Goal: Task Accomplishment & Management: Complete application form

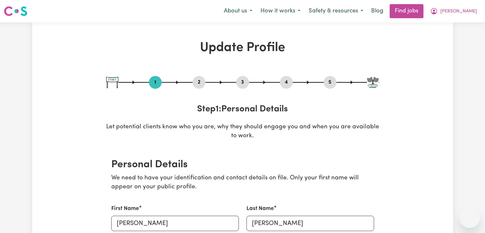
select select "[DEMOGRAPHIC_DATA]"
select select "Student Visa"
select select "Studying a healthcare related degree or qualification"
select select "45"
select select "50"
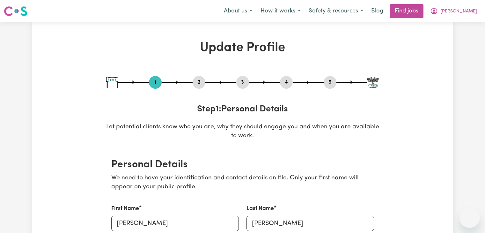
select select "60"
select select "70"
click at [423, 9] on link "Find jobs" at bounding box center [407, 11] width 34 height 14
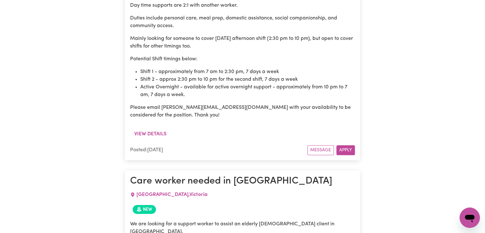
scroll to position [634, 0]
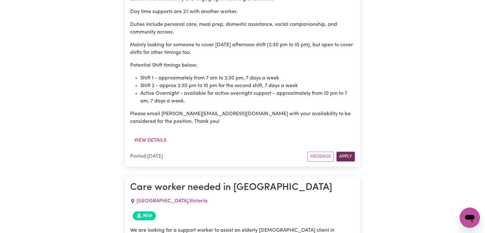
click at [343, 151] on button "Apply" at bounding box center [345, 156] width 18 height 10
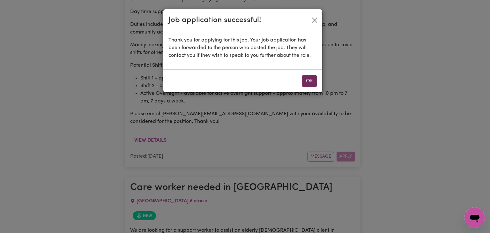
click at [302, 81] on button "OK" at bounding box center [309, 81] width 15 height 12
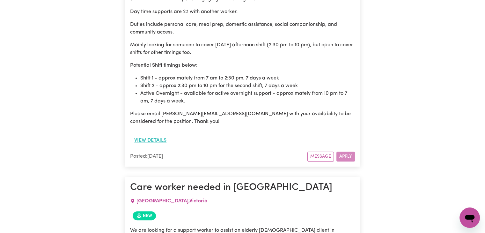
click at [158, 134] on button "View details" at bounding box center [150, 140] width 40 height 12
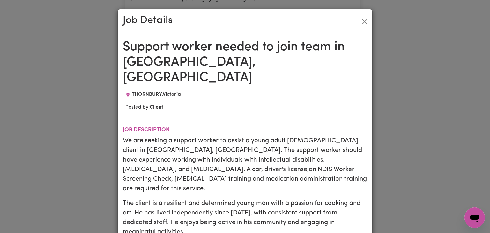
click at [451, 54] on div "Job Details Support worker needed to join team in [GEOGRAPHIC_DATA][PERSON_NAME…" at bounding box center [245, 116] width 490 height 233
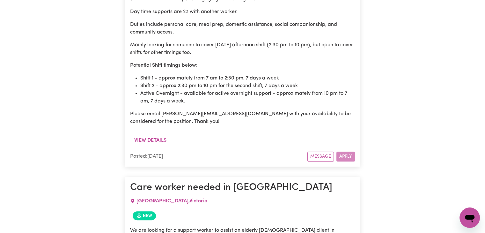
click at [169, 110] on p "Please email [PERSON_NAME][EMAIL_ADDRESS][DOMAIN_NAME] with your availability t…" at bounding box center [242, 117] width 225 height 15
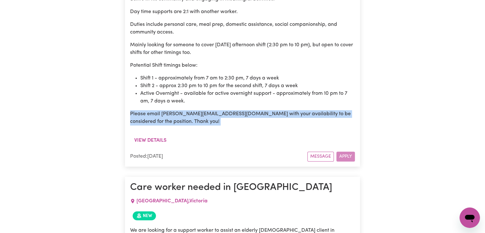
click at [169, 110] on p "Please email [PERSON_NAME][EMAIL_ADDRESS][DOMAIN_NAME] with your availability t…" at bounding box center [242, 117] width 225 height 15
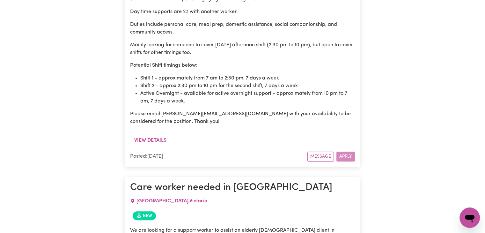
click at [164, 110] on p "Please email [PERSON_NAME][EMAIL_ADDRESS][DOMAIN_NAME] with your availability t…" at bounding box center [242, 117] width 225 height 15
drag, startPoint x: 164, startPoint y: 93, endPoint x: 210, endPoint y: 96, distance: 46.3
click at [210, 110] on p "Please email [PERSON_NAME][EMAIL_ADDRESS][DOMAIN_NAME] with your availability t…" at bounding box center [242, 117] width 225 height 15
drag, startPoint x: 210, startPoint y: 96, endPoint x: 403, endPoint y: 80, distance: 193.5
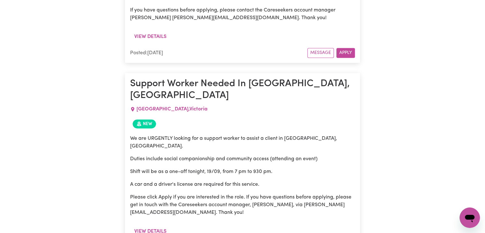
scroll to position [909, 0]
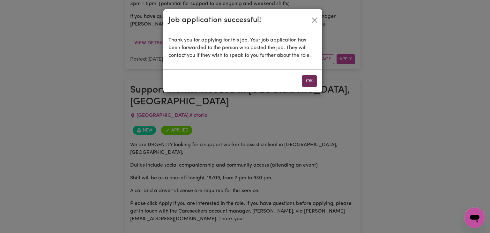
click at [306, 76] on button "OK" at bounding box center [309, 81] width 15 height 12
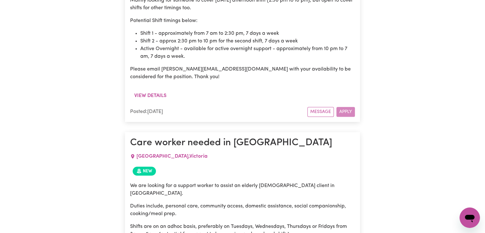
scroll to position [672, 0]
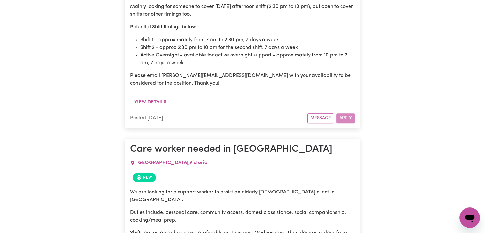
click at [181, 72] on p "Please email [PERSON_NAME][EMAIL_ADDRESS][DOMAIN_NAME] with your availability t…" at bounding box center [242, 79] width 225 height 15
click at [169, 72] on p "Please email [PERSON_NAME][EMAIL_ADDRESS][DOMAIN_NAME] with your availability t…" at bounding box center [242, 79] width 225 height 15
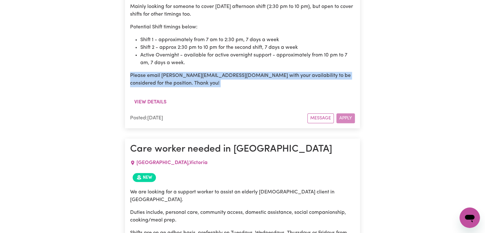
click at [169, 72] on p "Please email [PERSON_NAME][EMAIL_ADDRESS][DOMAIN_NAME] with your availability t…" at bounding box center [242, 79] width 225 height 15
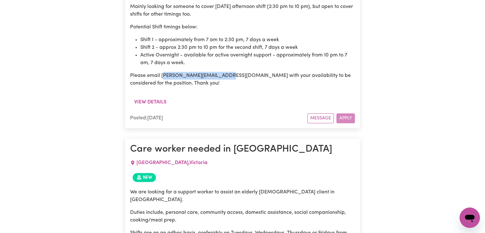
drag, startPoint x: 164, startPoint y: 55, endPoint x: 226, endPoint y: 57, distance: 61.9
click at [226, 72] on p "Please email [PERSON_NAME][EMAIL_ADDRESS][DOMAIN_NAME] with your availability t…" at bounding box center [242, 79] width 225 height 15
click at [161, 72] on p "Please email [PERSON_NAME][EMAIL_ADDRESS][DOMAIN_NAME] with your availability t…" at bounding box center [242, 79] width 225 height 15
drag, startPoint x: 161, startPoint y: 54, endPoint x: 218, endPoint y: 56, distance: 57.4
click at [218, 72] on p "Please email [PERSON_NAME][EMAIL_ADDRESS][DOMAIN_NAME] with your availability t…" at bounding box center [242, 79] width 225 height 15
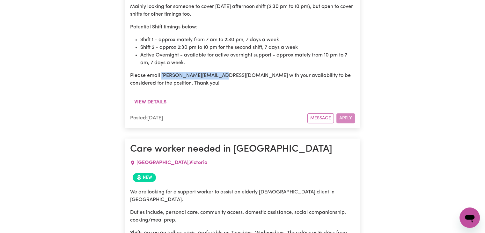
click at [218, 72] on p "Please email [PERSON_NAME][EMAIL_ADDRESS][DOMAIN_NAME] with your availability t…" at bounding box center [242, 79] width 225 height 15
drag, startPoint x: 218, startPoint y: 56, endPoint x: 168, endPoint y: 53, distance: 50.2
click at [168, 72] on p "Please email [PERSON_NAME][EMAIL_ADDRESS][DOMAIN_NAME] with your availability t…" at bounding box center [242, 79] width 225 height 15
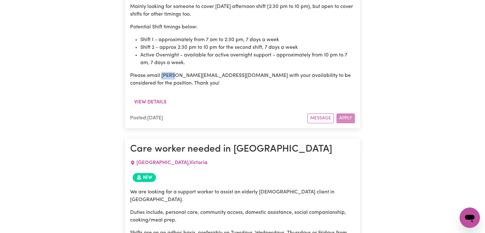
click at [162, 72] on p "Please email [PERSON_NAME][EMAIL_ADDRESS][DOMAIN_NAME] with your availability t…" at bounding box center [242, 79] width 225 height 15
drag, startPoint x: 162, startPoint y: 55, endPoint x: 223, endPoint y: 57, distance: 61.2
click at [223, 72] on p "Please email [PERSON_NAME][EMAIL_ADDRESS][DOMAIN_NAME] with your availability t…" at bounding box center [242, 79] width 225 height 15
